Goal: Information Seeking & Learning: Learn about a topic

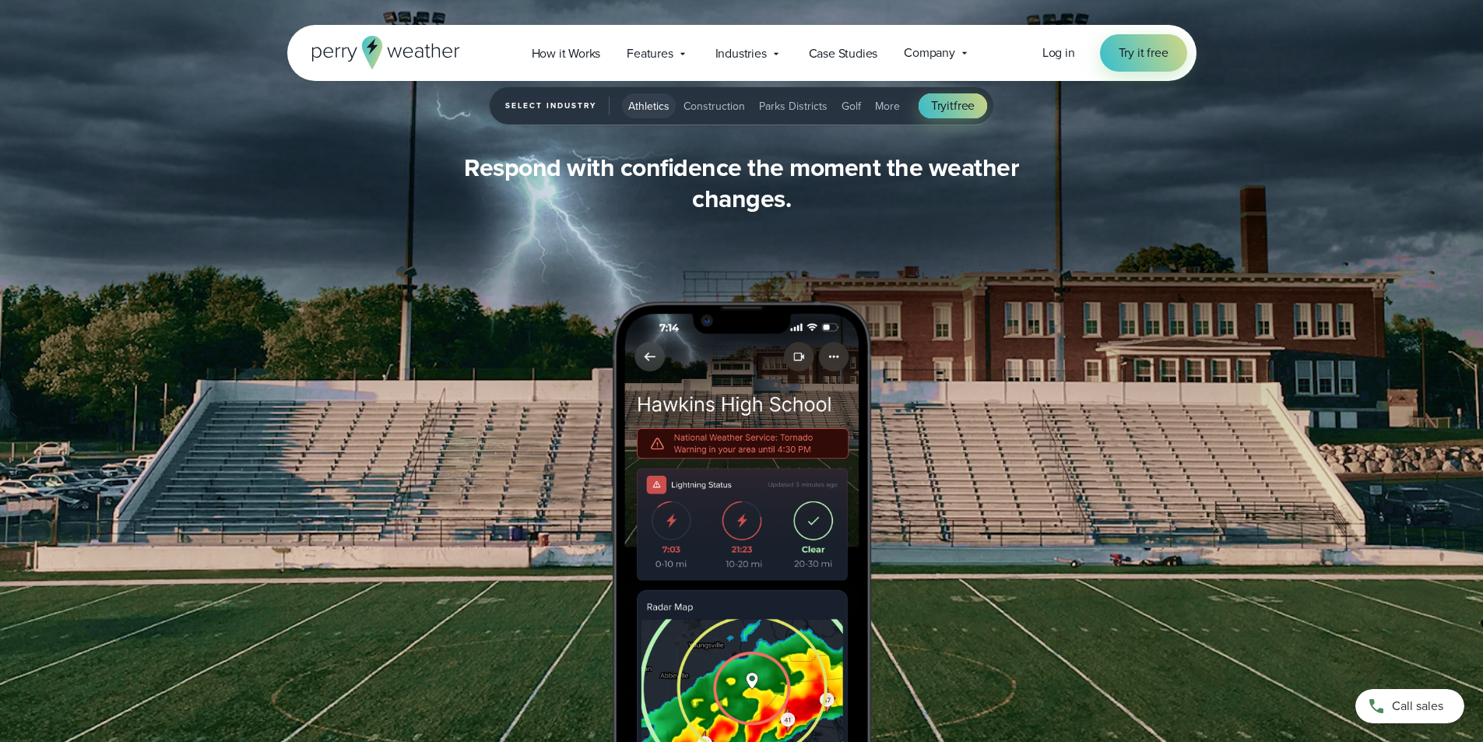
scroll to position [1947, 0]
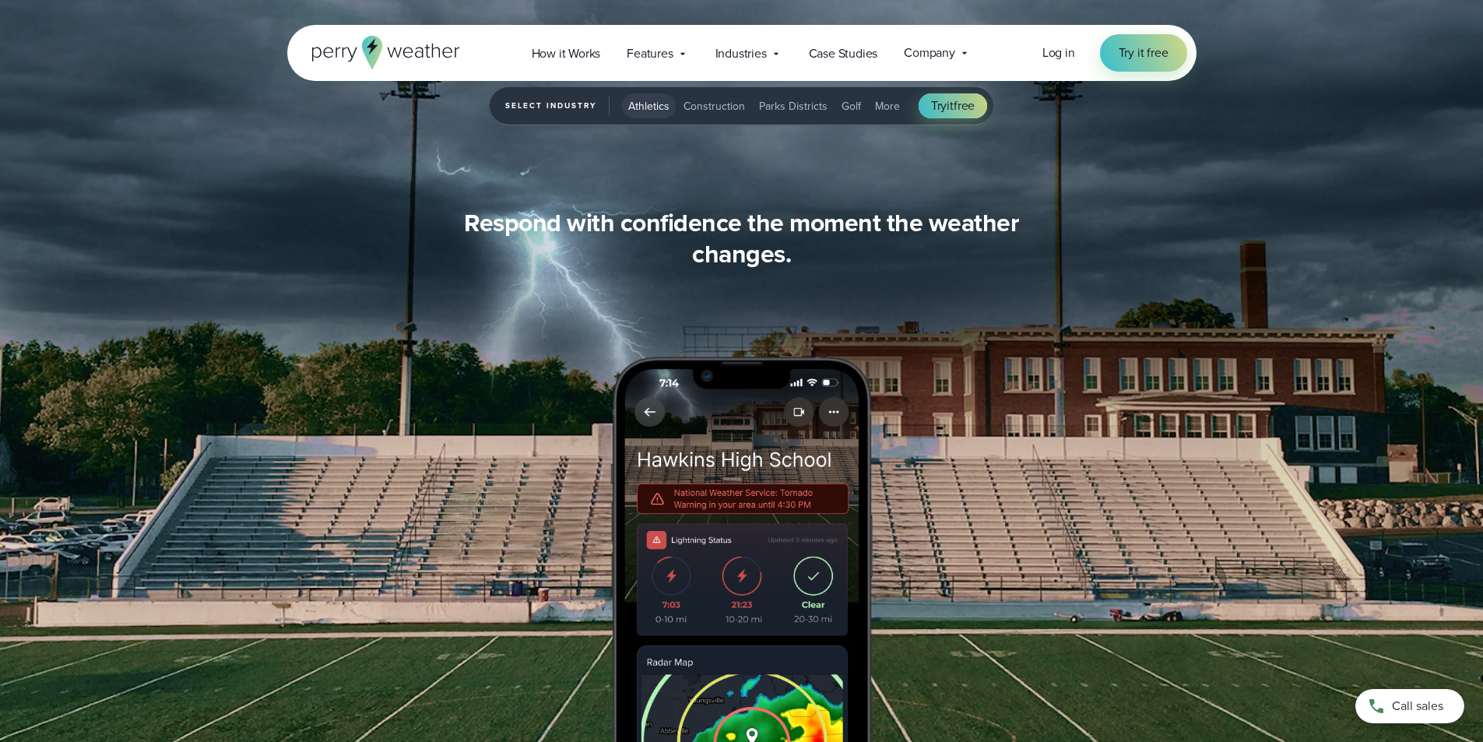
click at [867, 203] on div "Stay ahead of changing weather conditions at your campus… Respond with confiden…" at bounding box center [741, 405] width 1121 height 810
click at [649, 105] on span "Athletics" at bounding box center [648, 106] width 41 height 16
click at [568, 44] on span "How it Works" at bounding box center [566, 53] width 69 height 19
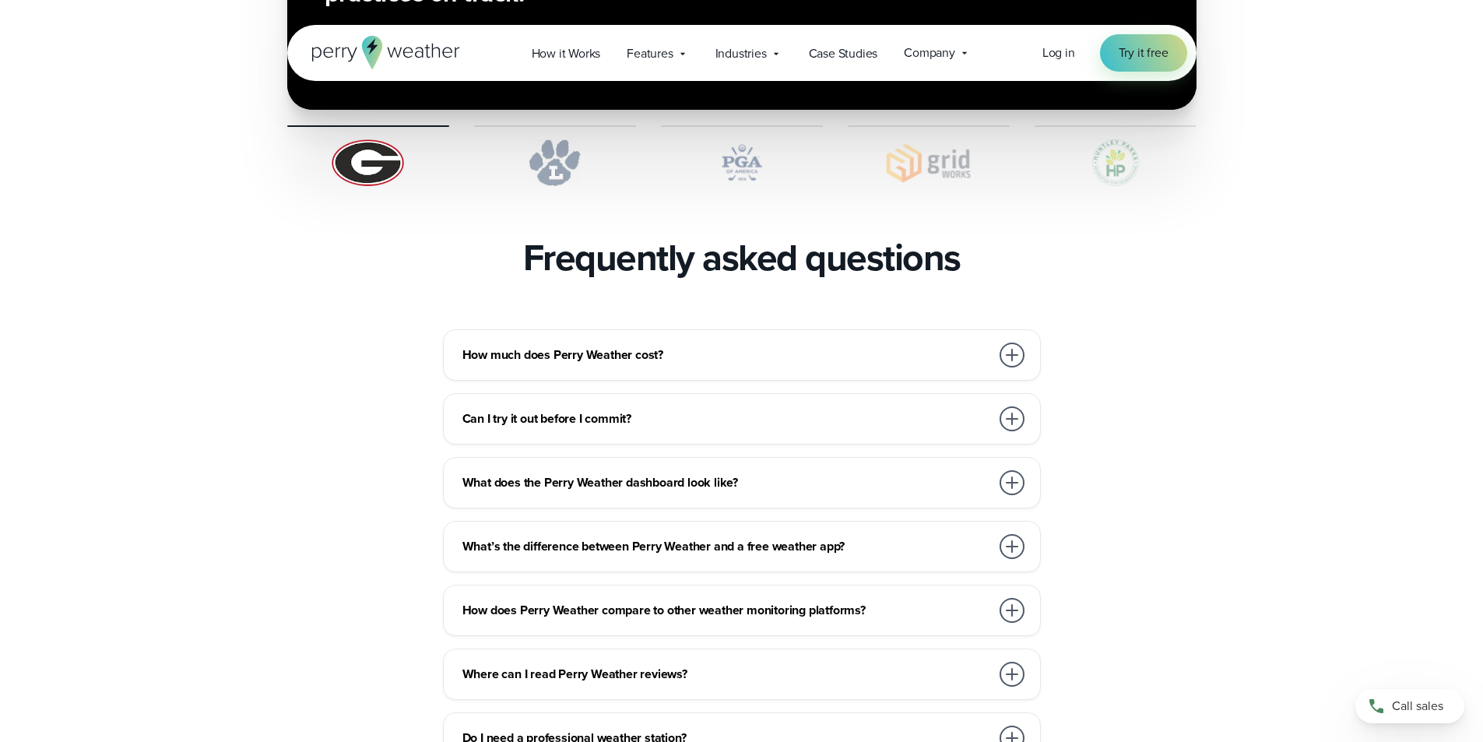
scroll to position [3270, 0]
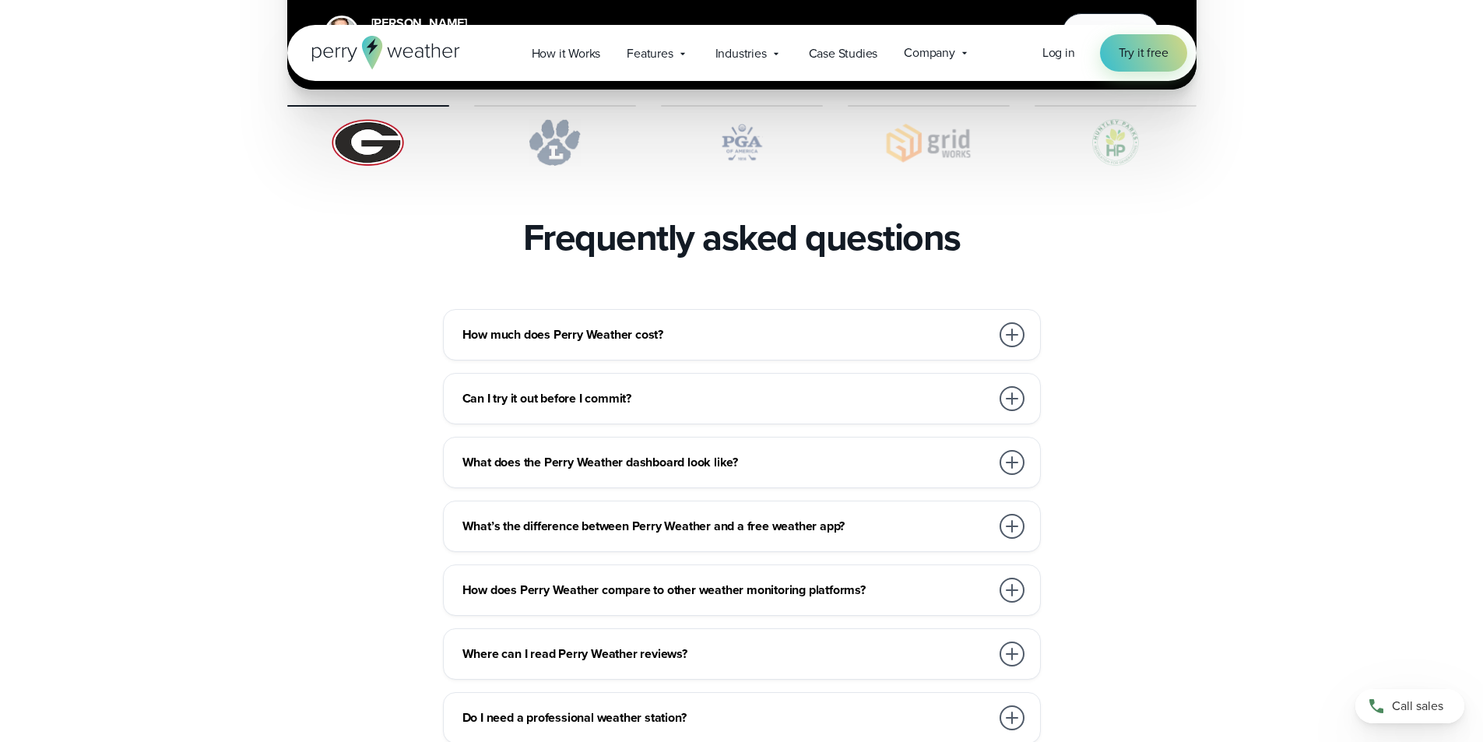
drag, startPoint x: 1044, startPoint y: 292, endPoint x: 1033, endPoint y: 294, distance: 11.1
click at [1041, 309] on div "How much does Perry Weather cost? We work with organizations large and small, f…" at bounding box center [741, 590] width 909 height 562
click at [1022, 322] on div at bounding box center [1012, 334] width 25 height 25
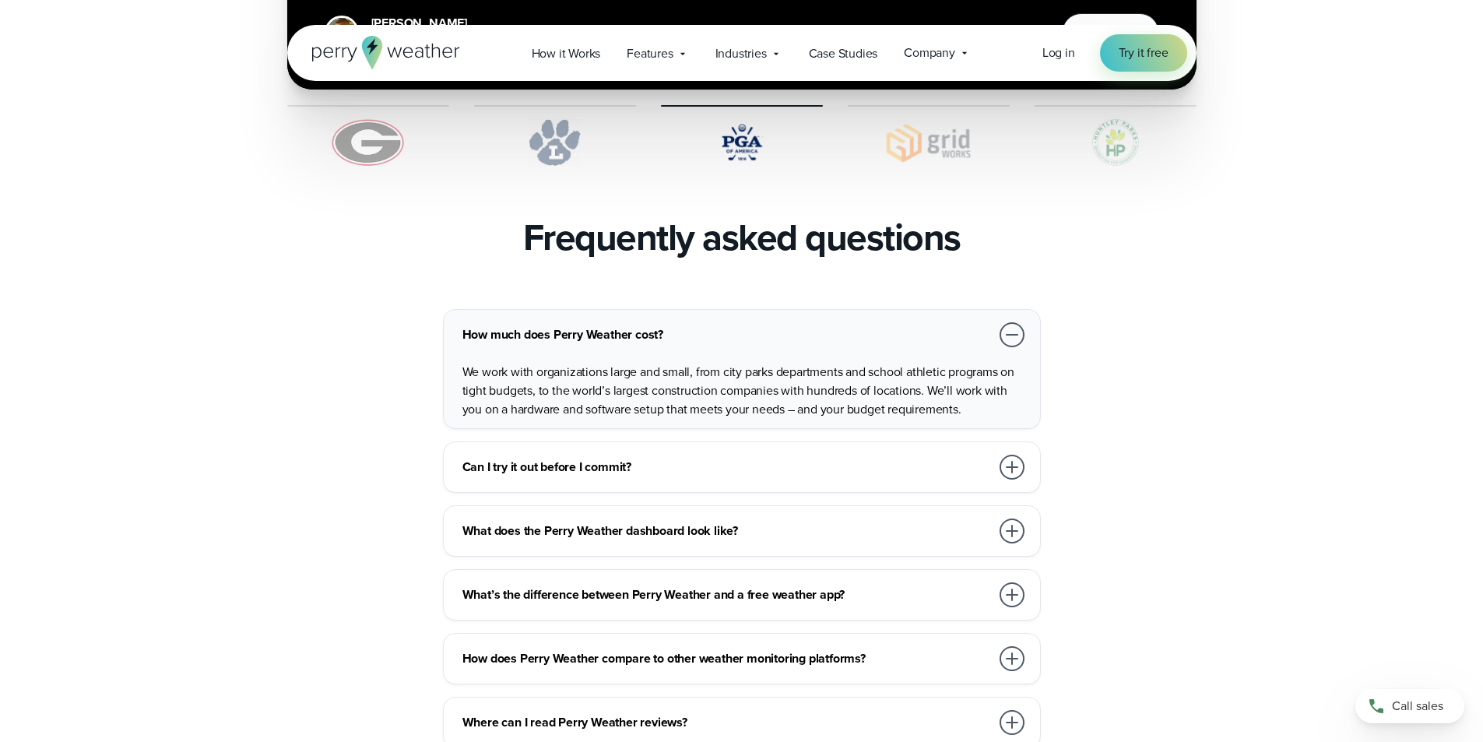
click at [1022, 322] on div at bounding box center [1012, 334] width 25 height 25
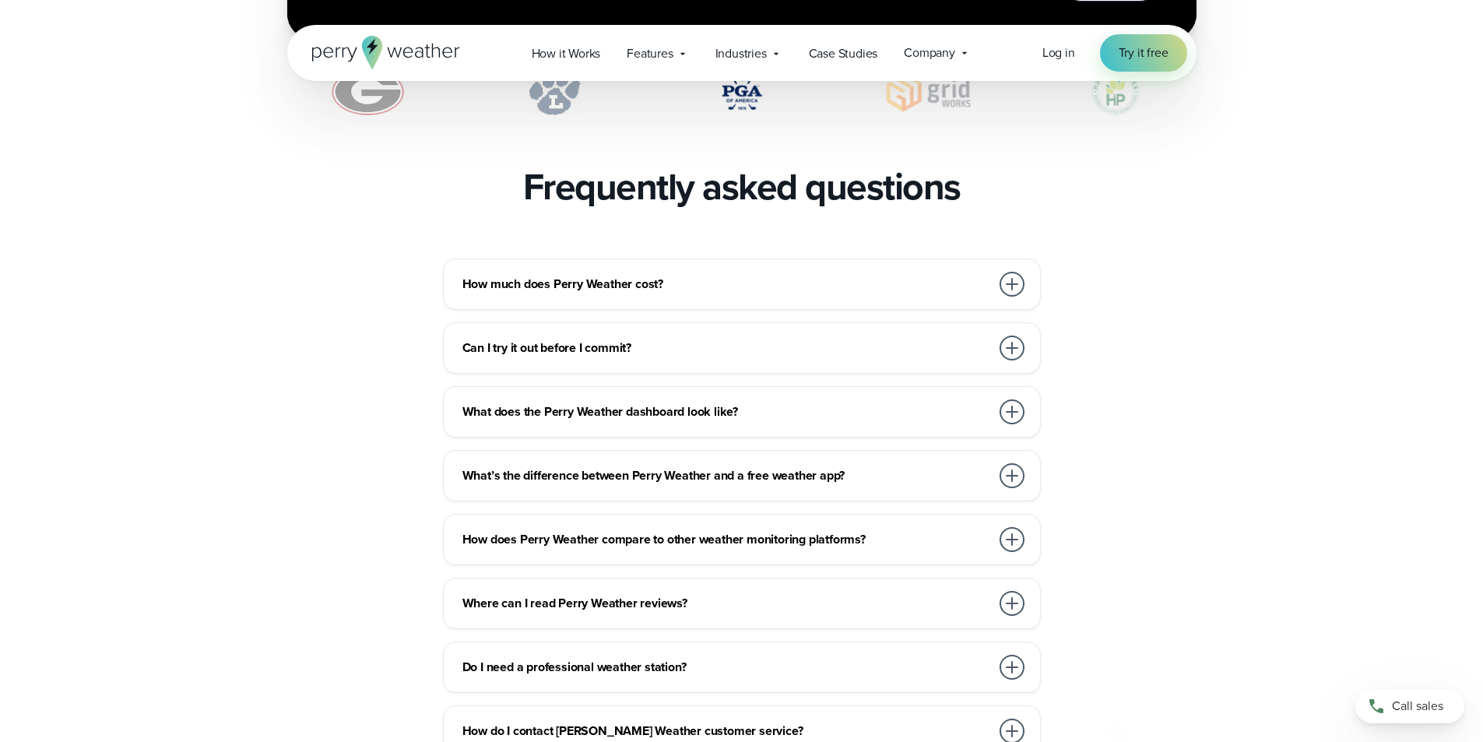
scroll to position [3348, 0]
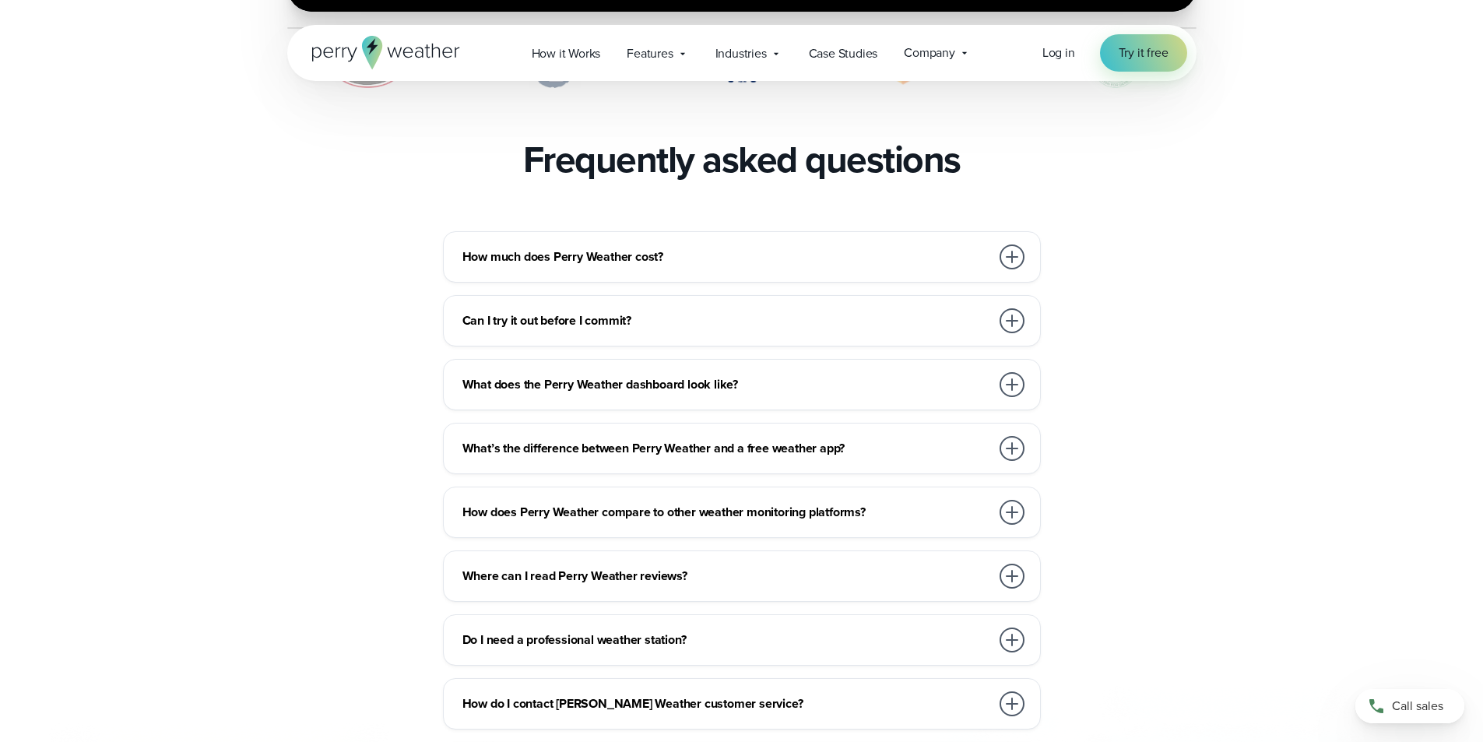
click at [931, 375] on h3 "What does the Perry Weather dashboard look like?" at bounding box center [726, 384] width 528 height 19
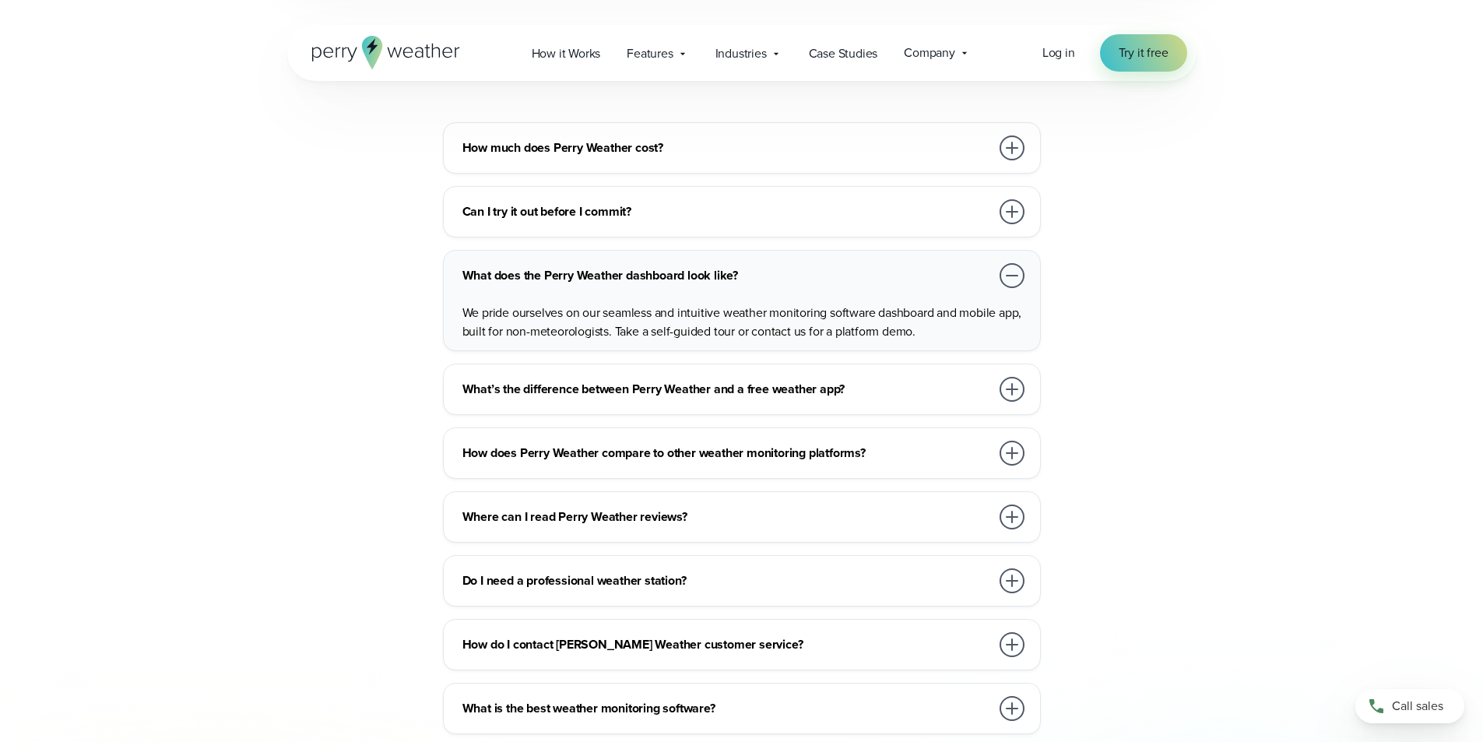
scroll to position [3504, 0]
